Goal: Use online tool/utility: Utilize a website feature to perform a specific function

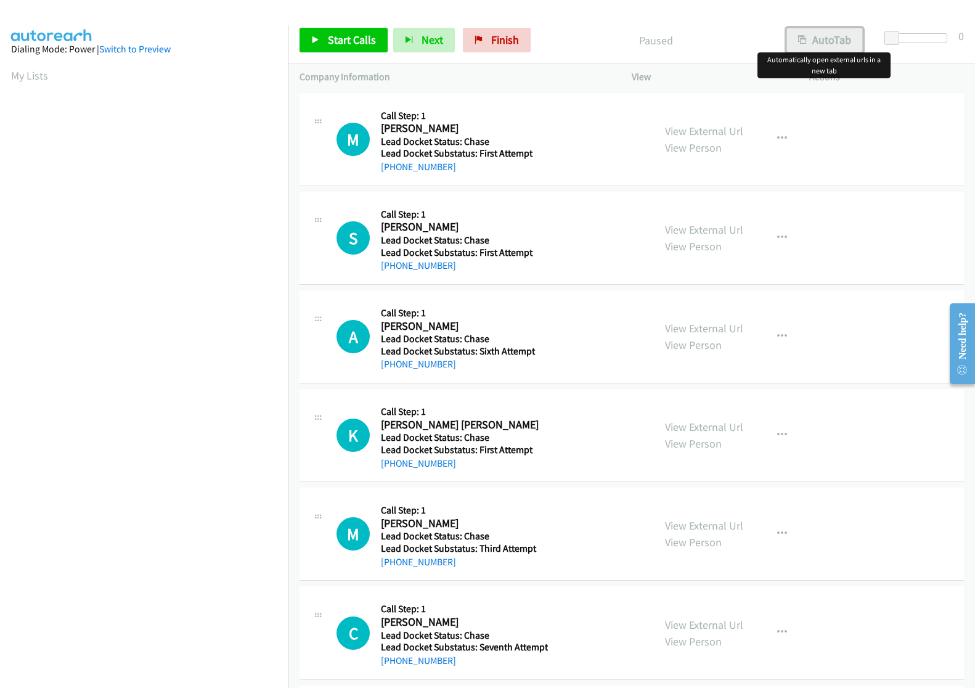
click at [820, 45] on button "AutoTab" at bounding box center [824, 40] width 76 height 25
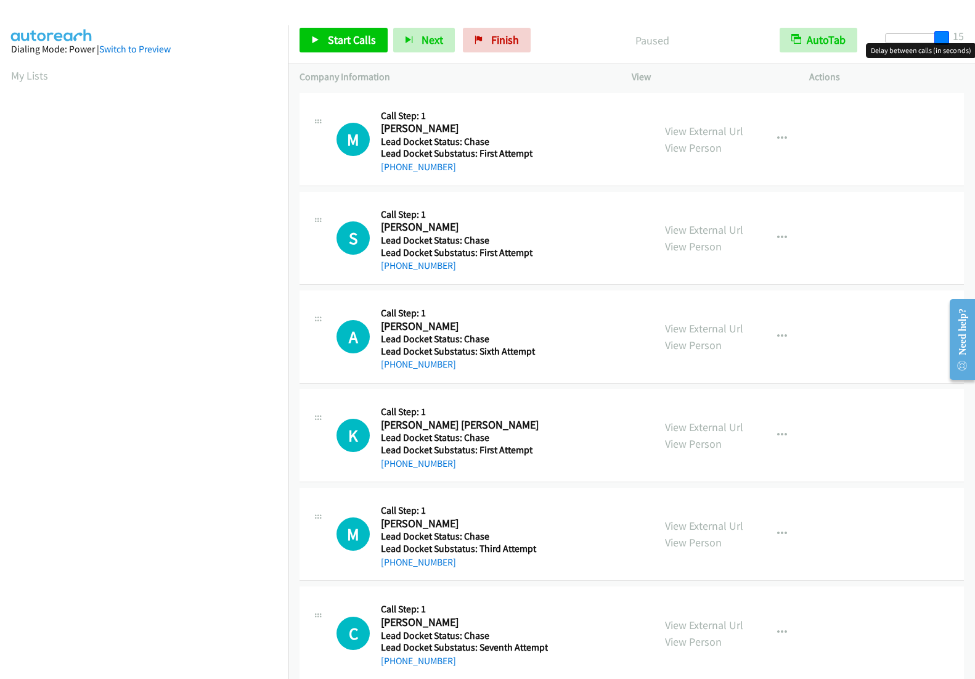
drag, startPoint x: 886, startPoint y: 33, endPoint x: 974, endPoint y: 40, distance: 89.0
click at [974, 40] on div "Start Calls Pause Next Finish Paused AutoTab AutoTab 15" at bounding box center [631, 40] width 687 height 47
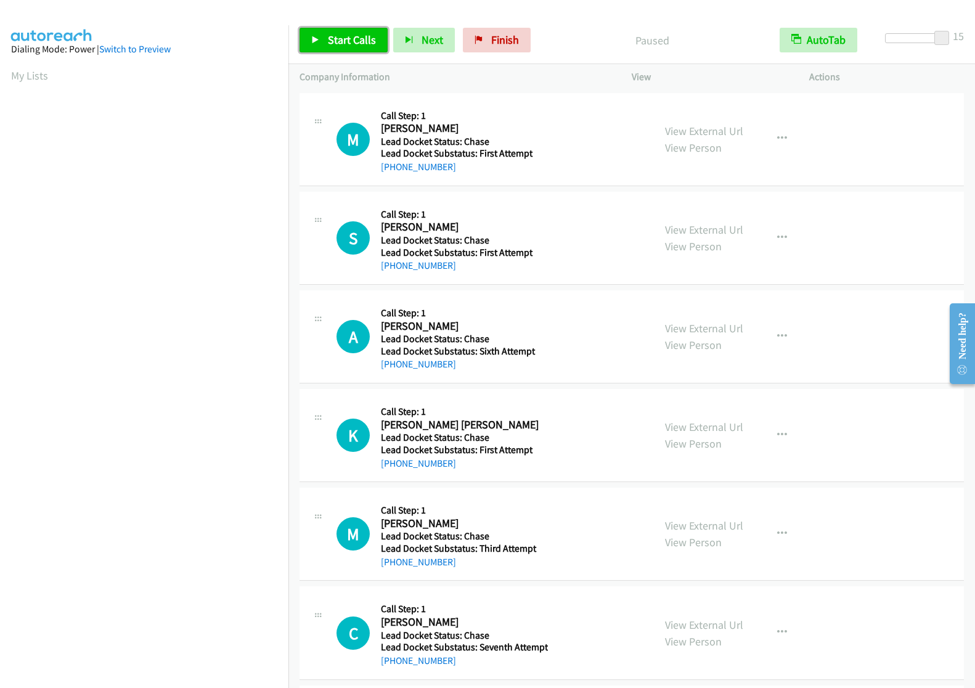
click at [333, 45] on span "Start Calls" at bounding box center [352, 40] width 48 height 14
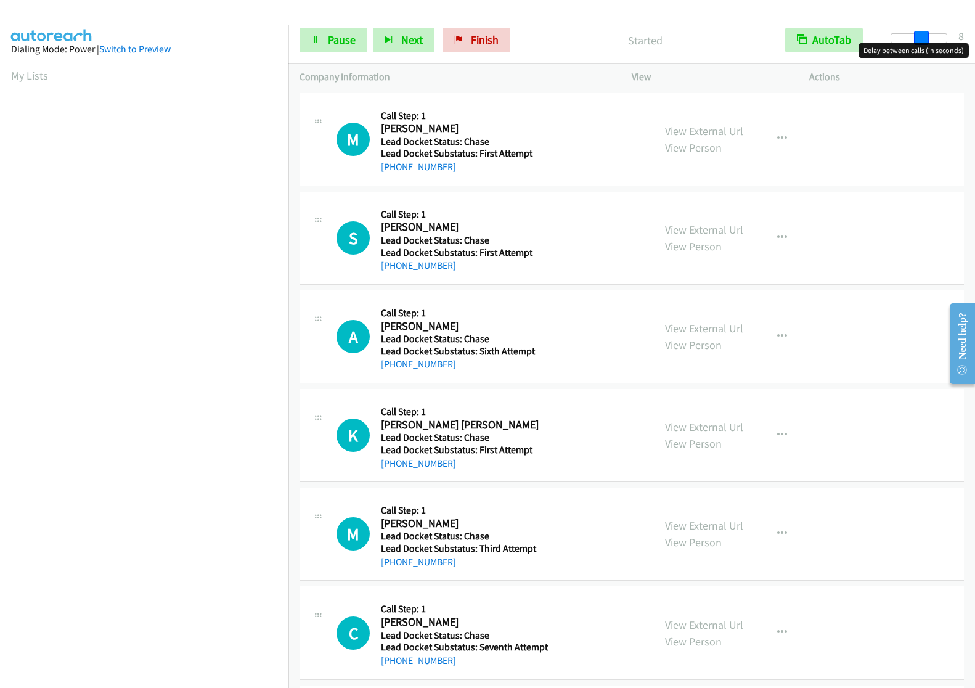
drag, startPoint x: 947, startPoint y: 43, endPoint x: 922, endPoint y: 47, distance: 25.5
click at [922, 47] on body "Start Calls Pause Next Finish Started AutoTab AutoTab 8 Company Information Inf…" at bounding box center [487, 29] width 975 height 59
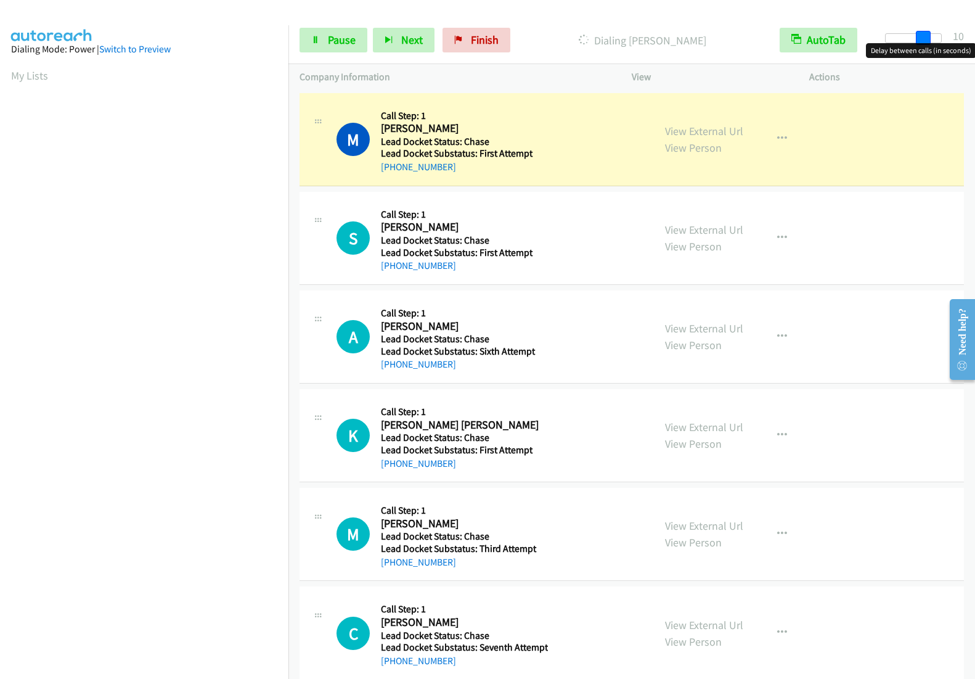
drag, startPoint x: 920, startPoint y: 35, endPoint x: 927, endPoint y: 35, distance: 6.8
click at [927, 35] on span at bounding box center [923, 38] width 15 height 15
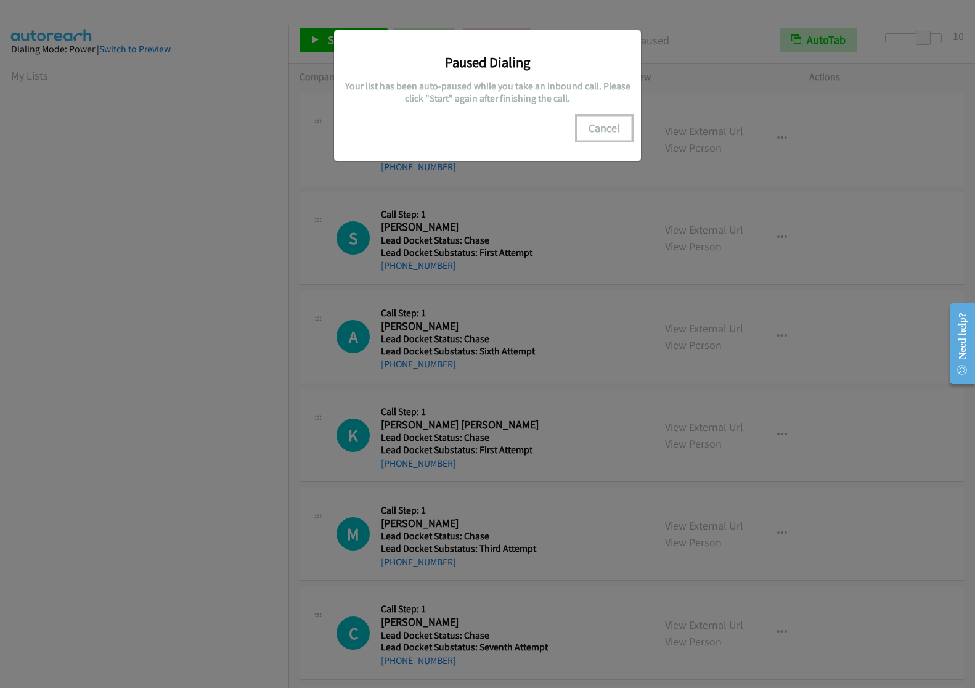
click at [595, 133] on button "Cancel" at bounding box center [604, 128] width 55 height 25
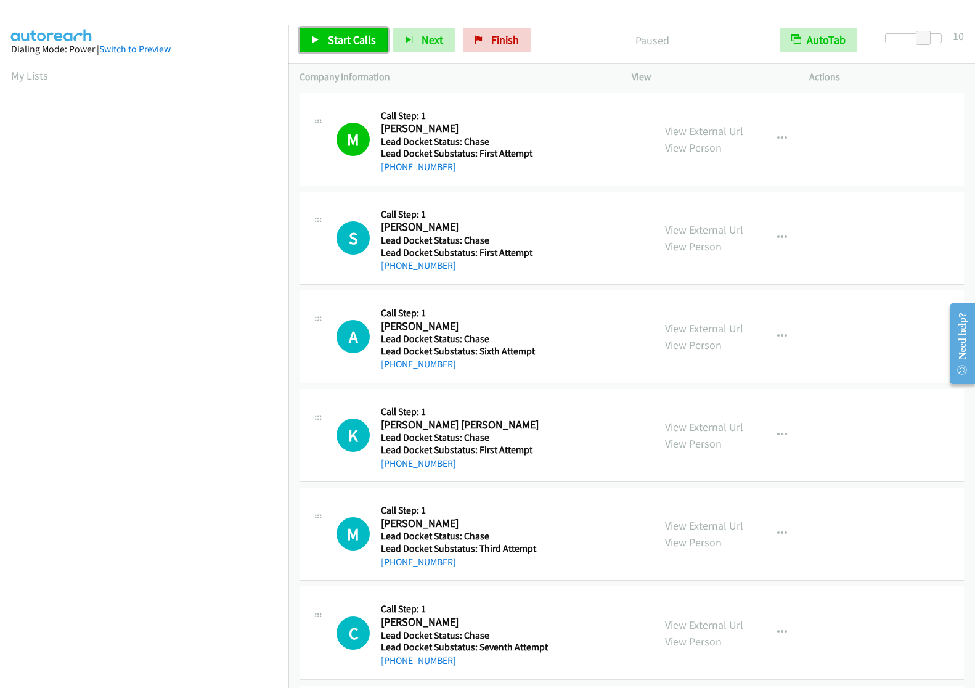
click at [340, 34] on span "Start Calls" at bounding box center [352, 40] width 48 height 14
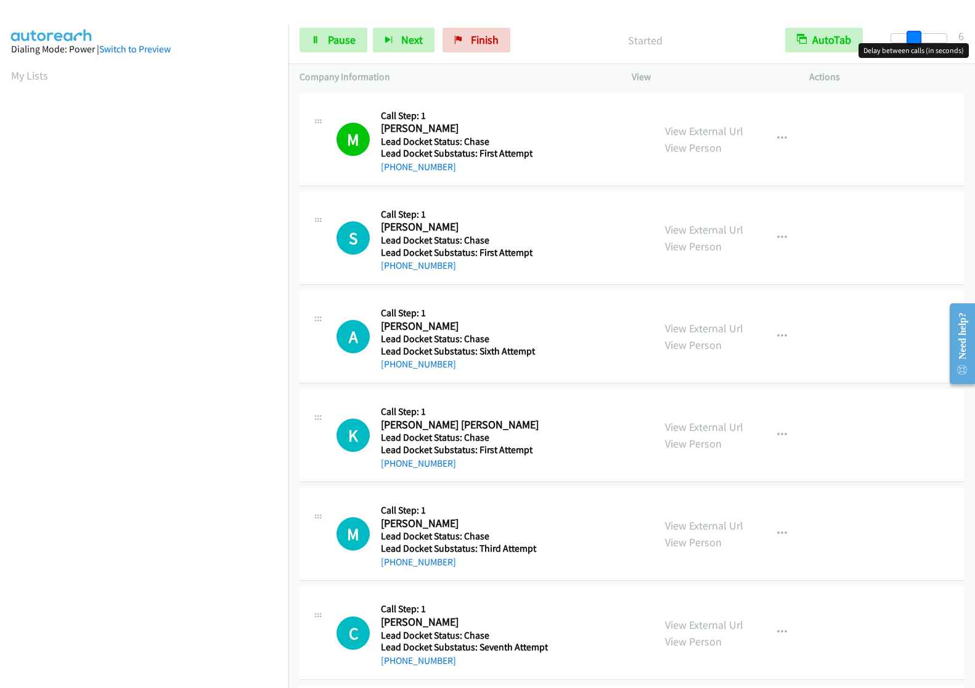
drag, startPoint x: 920, startPoint y: 38, endPoint x: 905, endPoint y: 44, distance: 16.6
click at [905, 44] on body "Start Calls Pause Next Finish Started AutoTab AutoTab 6 Company Information Inf…" at bounding box center [487, 29] width 975 height 59
click at [349, 43] on span "Pause" at bounding box center [342, 40] width 28 height 14
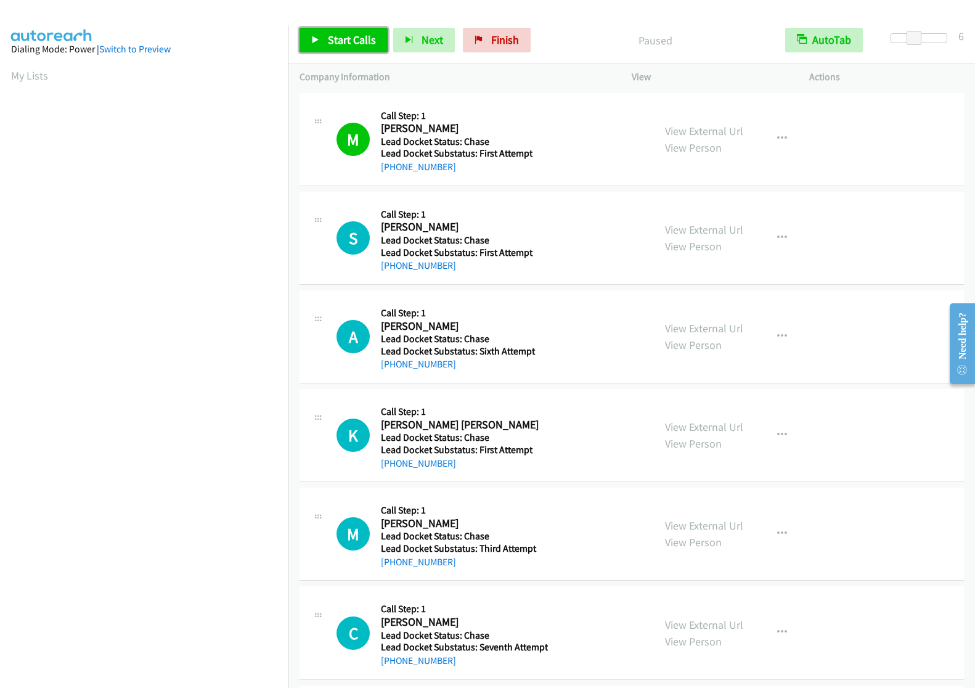
click at [349, 43] on span "Start Calls" at bounding box center [352, 40] width 48 height 14
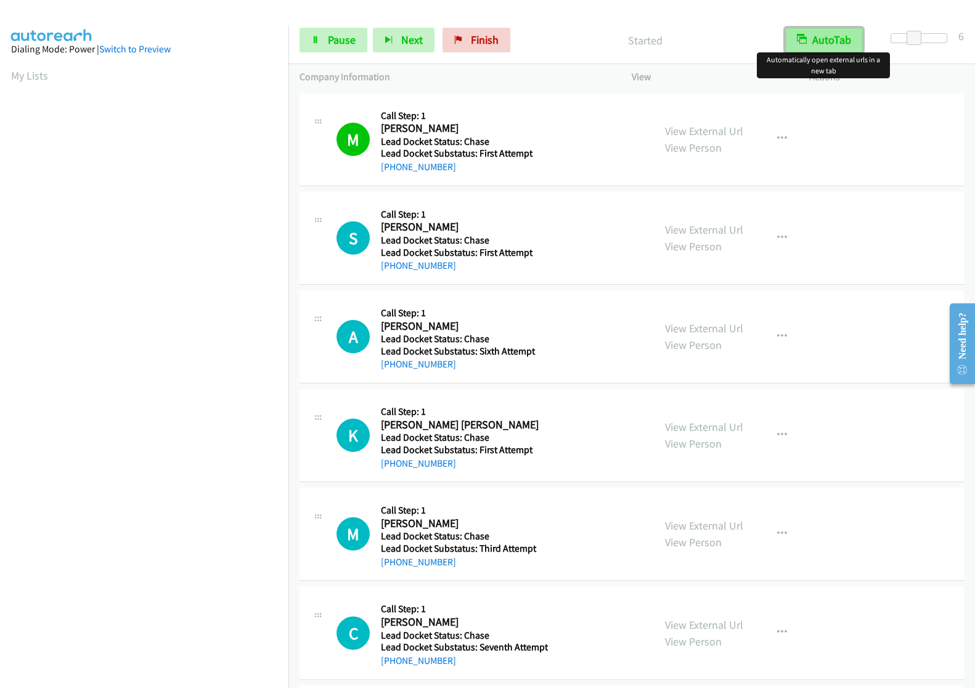
click at [820, 43] on button "AutoTab" at bounding box center [824, 40] width 78 height 25
click at [820, 43] on button "AutoTab" at bounding box center [824, 40] width 76 height 25
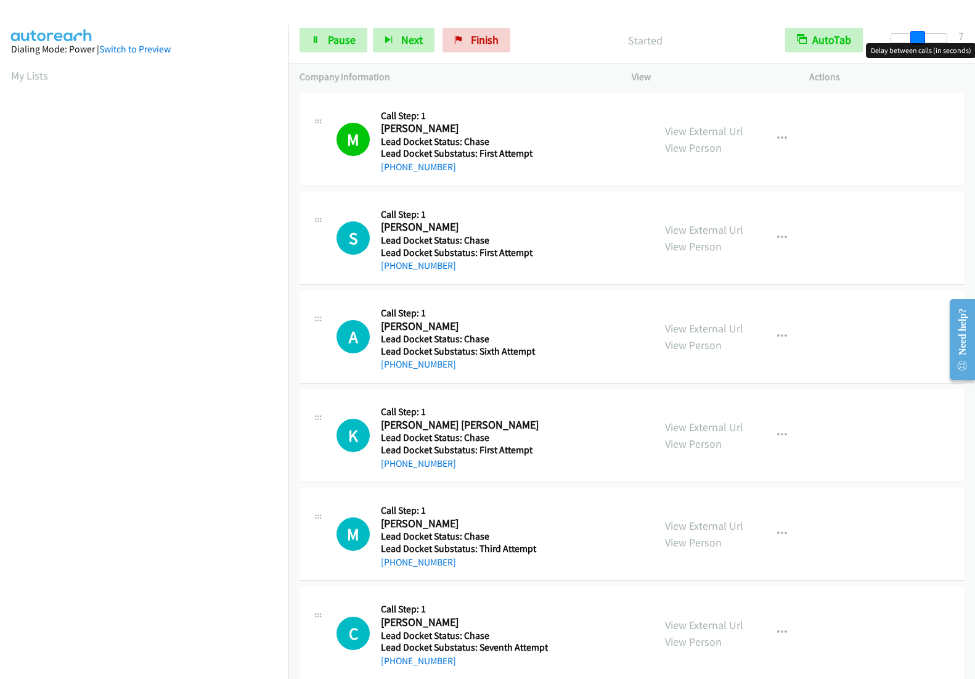
click at [917, 39] on span at bounding box center [917, 38] width 15 height 15
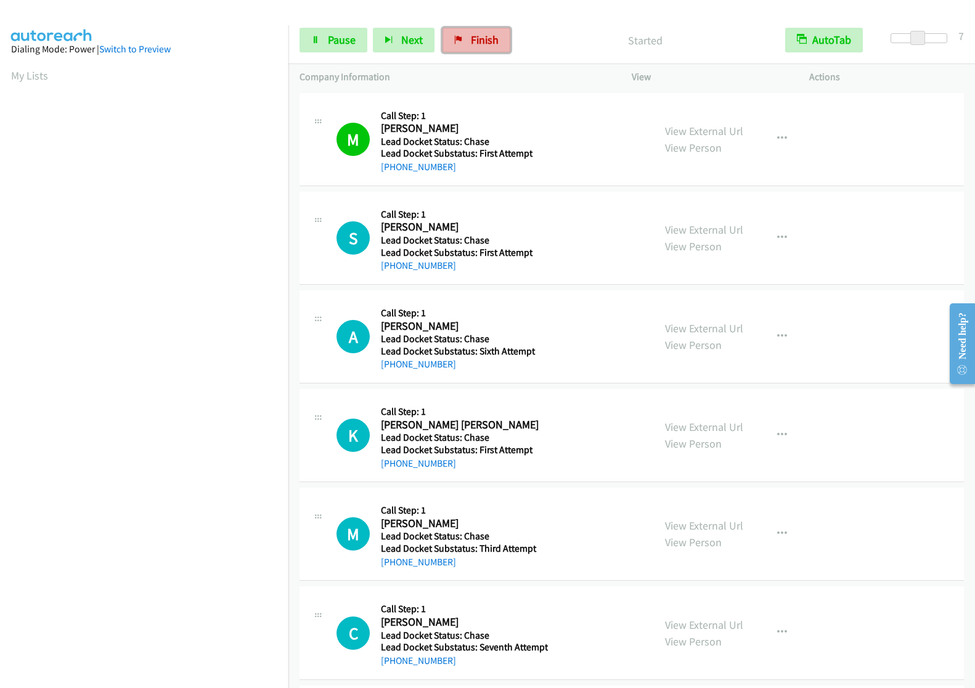
click at [486, 47] on link "Finish" at bounding box center [477, 40] width 68 height 25
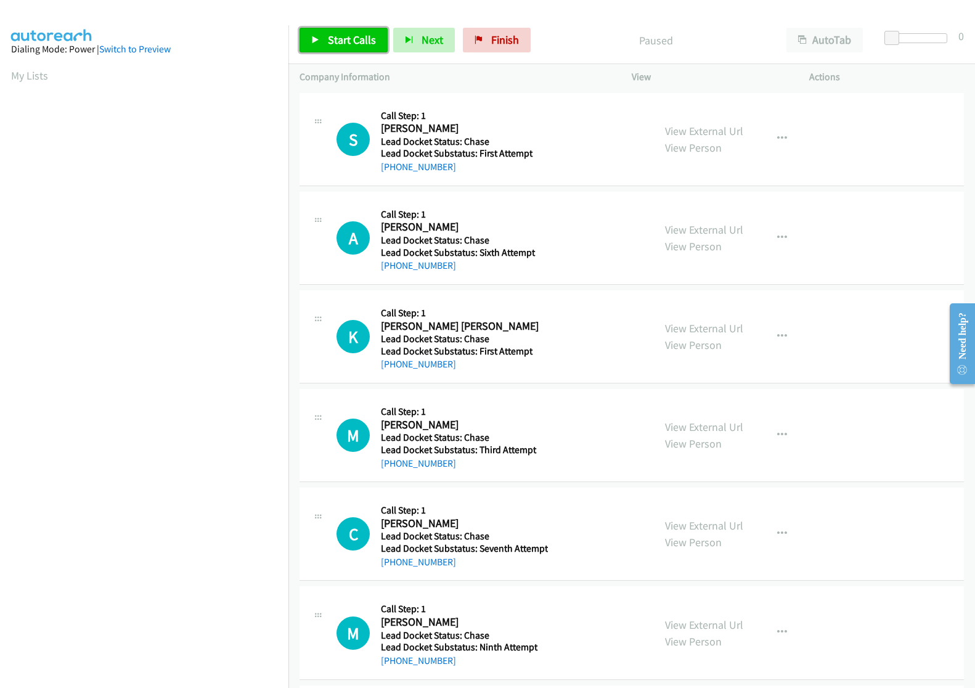
click at [365, 51] on link "Start Calls" at bounding box center [344, 40] width 88 height 25
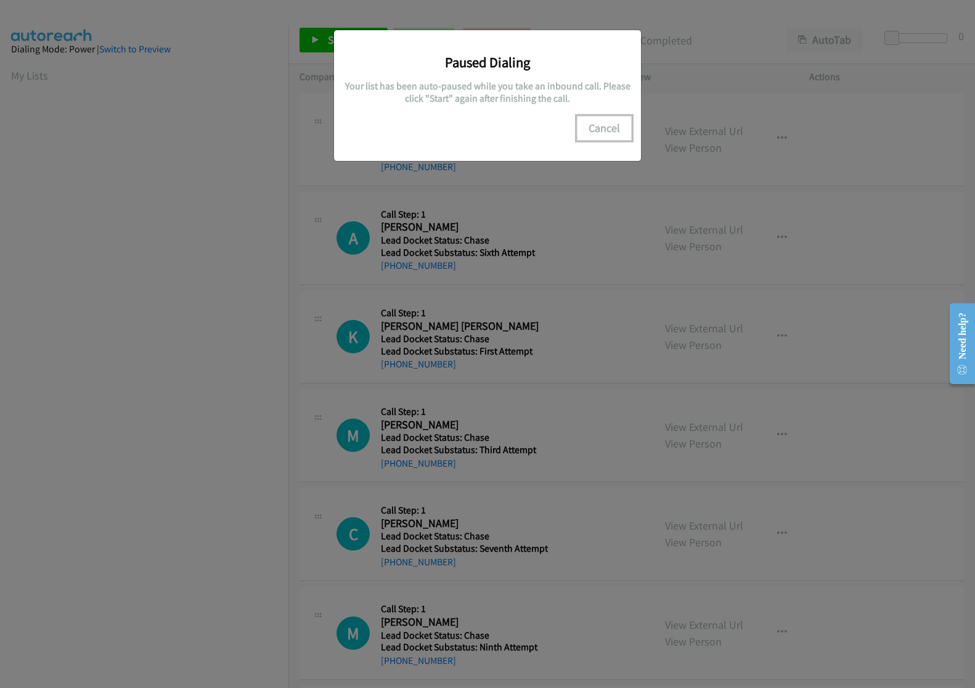
click at [592, 123] on button "Cancel" at bounding box center [604, 128] width 55 height 25
